Goal: Information Seeking & Learning: Learn about a topic

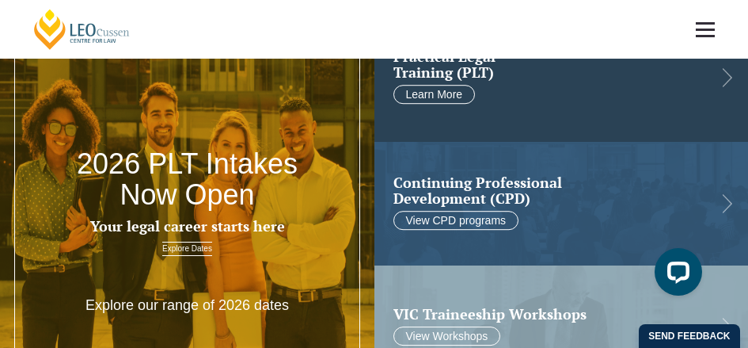
scroll to position [54, 0]
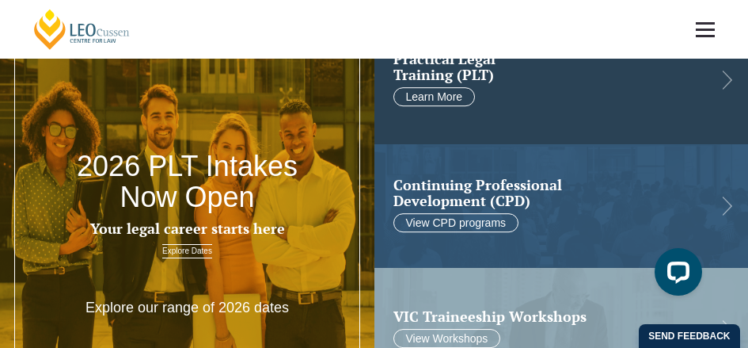
click at [465, 83] on h2 "Practical Legal Training (PLT)" at bounding box center [549, 67] width 311 height 32
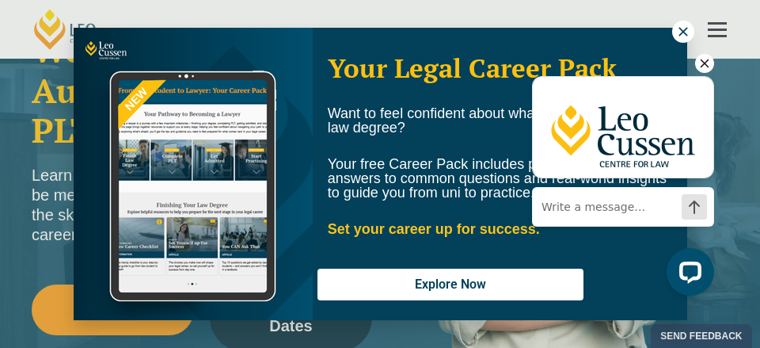
click at [706, 60] on icon "Hide greeting" at bounding box center [704, 63] width 19 height 19
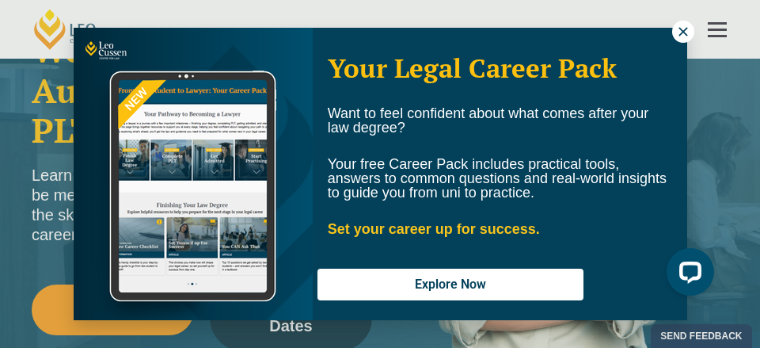
click at [682, 32] on icon at bounding box center [683, 31] width 9 height 9
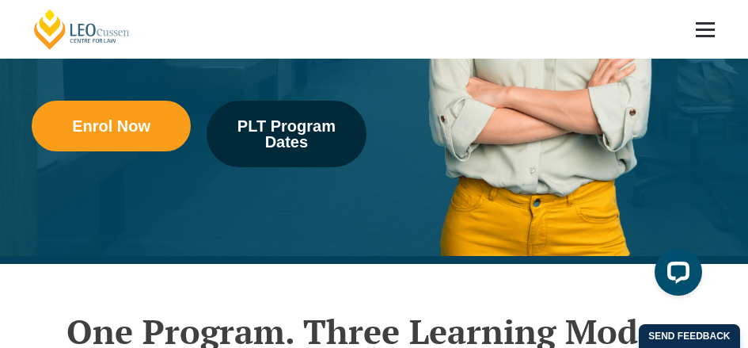
scroll to position [329, 0]
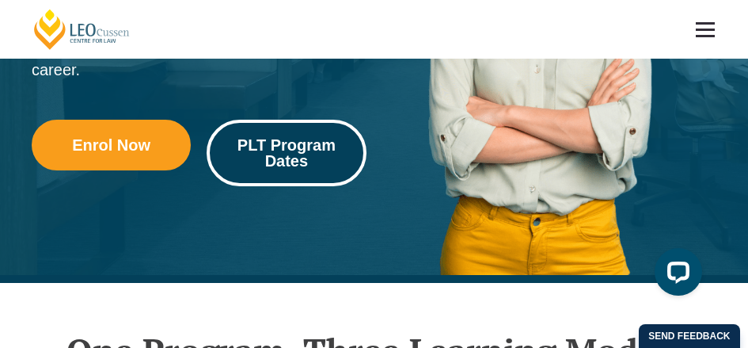
click at [277, 143] on span "PLT Program Dates" at bounding box center [286, 153] width 137 height 32
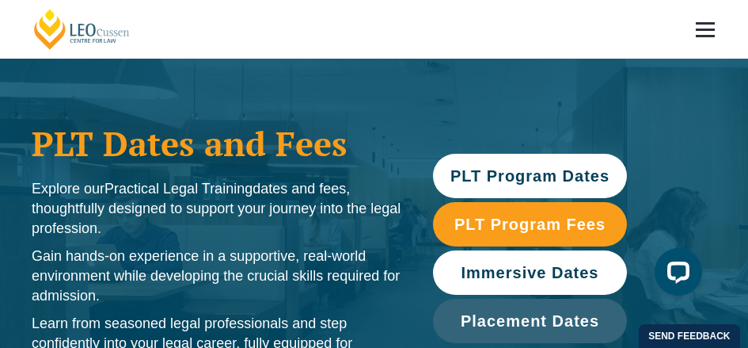
click at [469, 261] on link "Immersive Dates" at bounding box center [530, 272] width 195 height 44
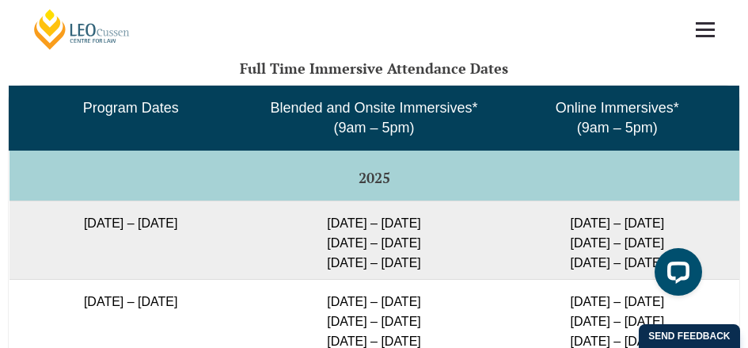
scroll to position [2619, 0]
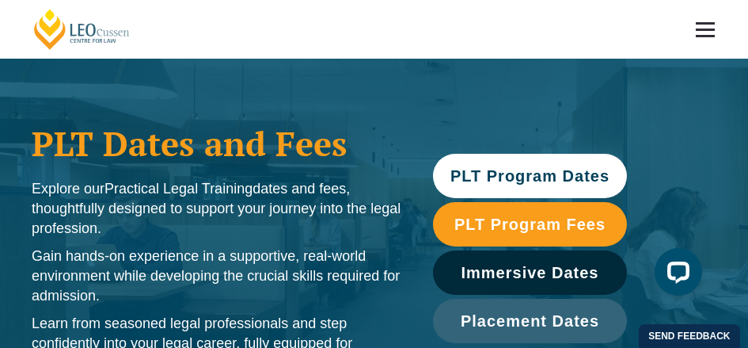
click at [707, 29] on span at bounding box center [705, 30] width 19 height 2
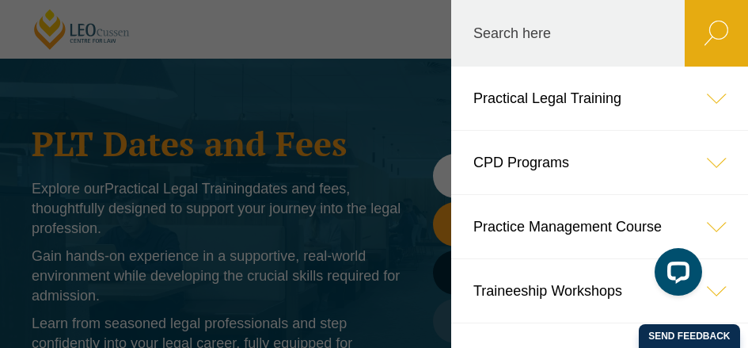
click at [702, 95] on icon at bounding box center [716, 98] width 63 height 63
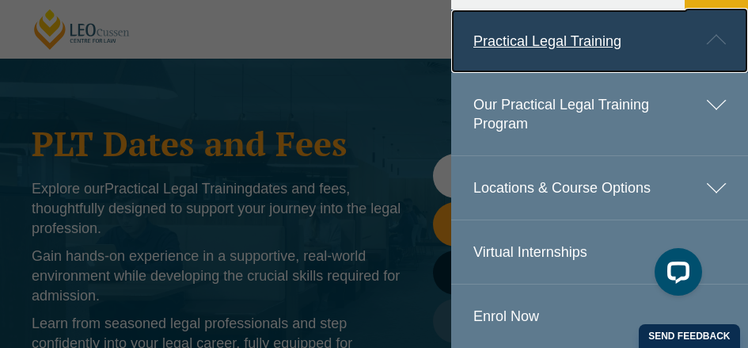
scroll to position [58, 0]
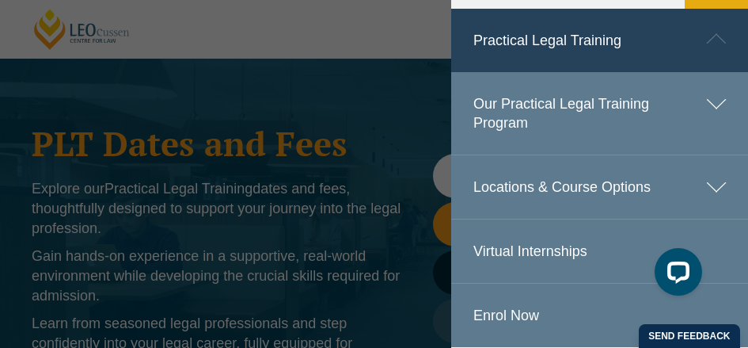
click at [703, 105] on icon at bounding box center [716, 103] width 63 height 63
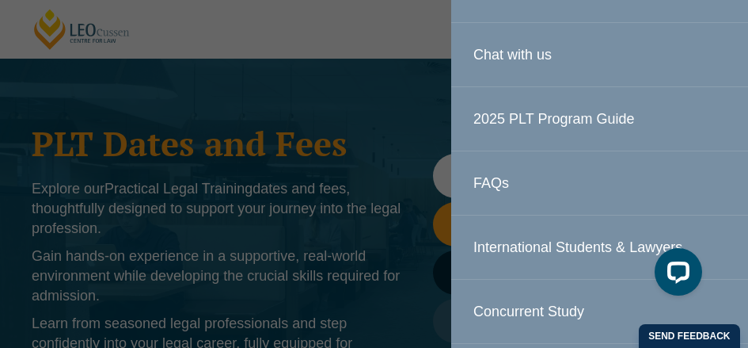
scroll to position [254, 0]
click at [567, 114] on link "2025 PLT Program Guide" at bounding box center [599, 117] width 297 height 63
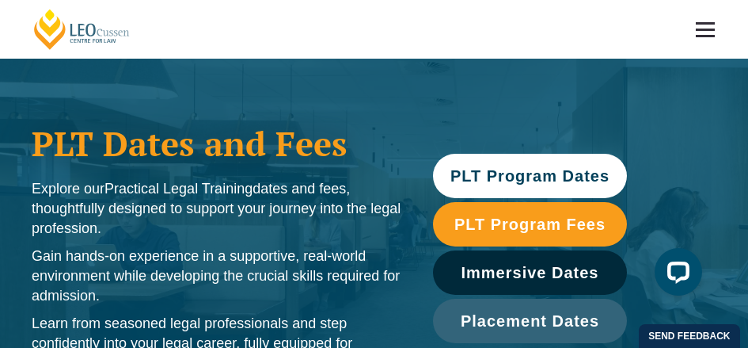
click at [704, 29] on span at bounding box center [705, 30] width 19 height 2
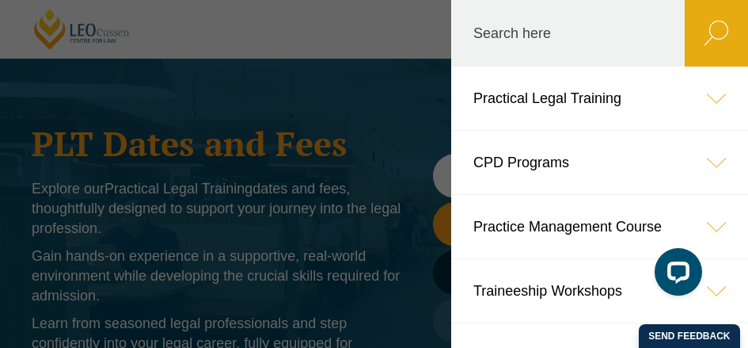
click at [707, 101] on icon at bounding box center [716, 98] width 63 height 63
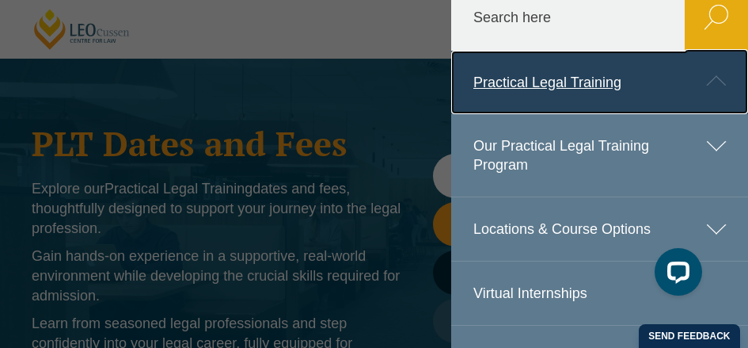
scroll to position [15, 0]
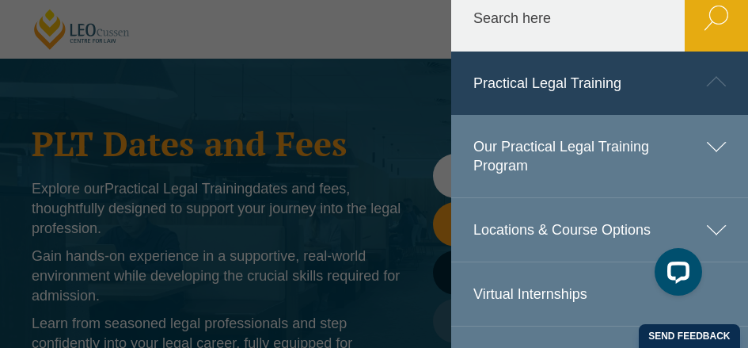
click at [598, 82] on link "Practical Legal Training" at bounding box center [599, 82] width 297 height 63
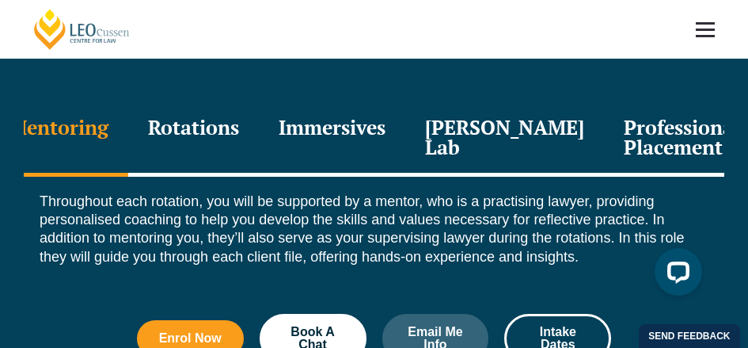
scroll to position [2061, 0]
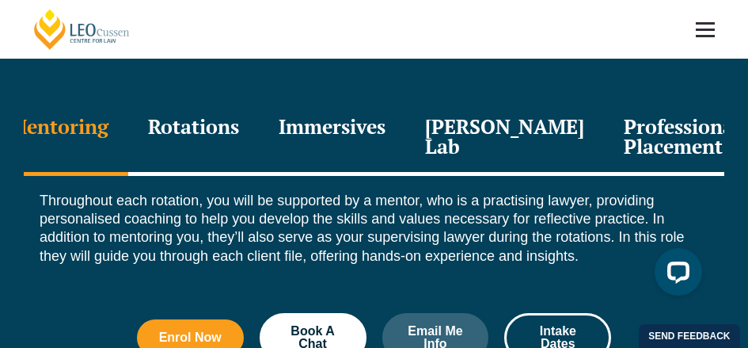
click at [356, 101] on div "Immersives" at bounding box center [332, 138] width 146 height 75
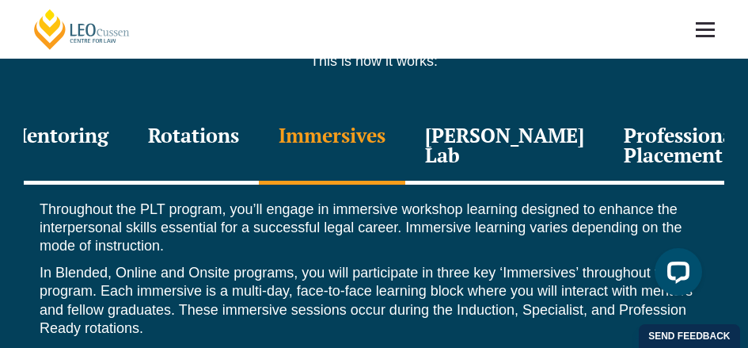
scroll to position [2052, 0]
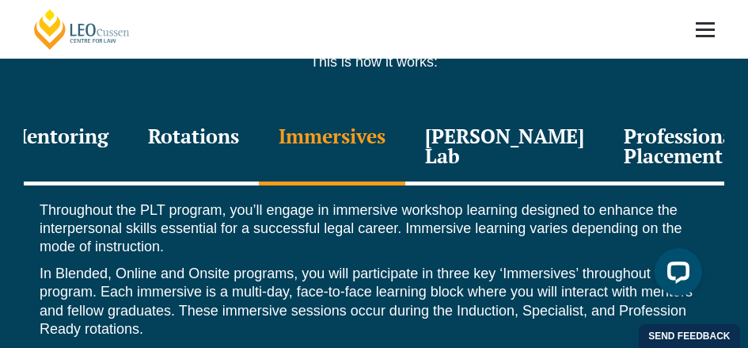
click at [223, 110] on div "Rotations" at bounding box center [193, 147] width 131 height 75
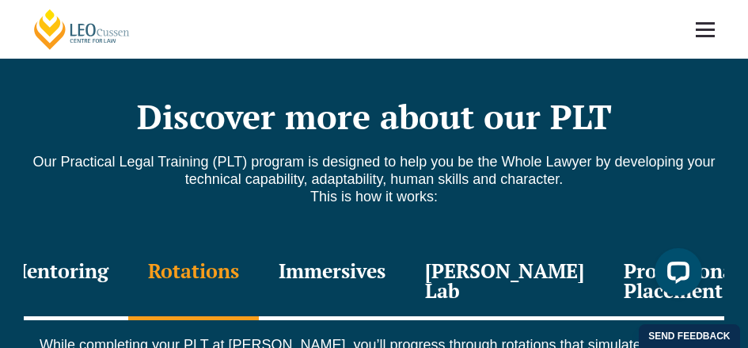
scroll to position [1916, 0]
